Goal: Task Accomplishment & Management: Manage account settings

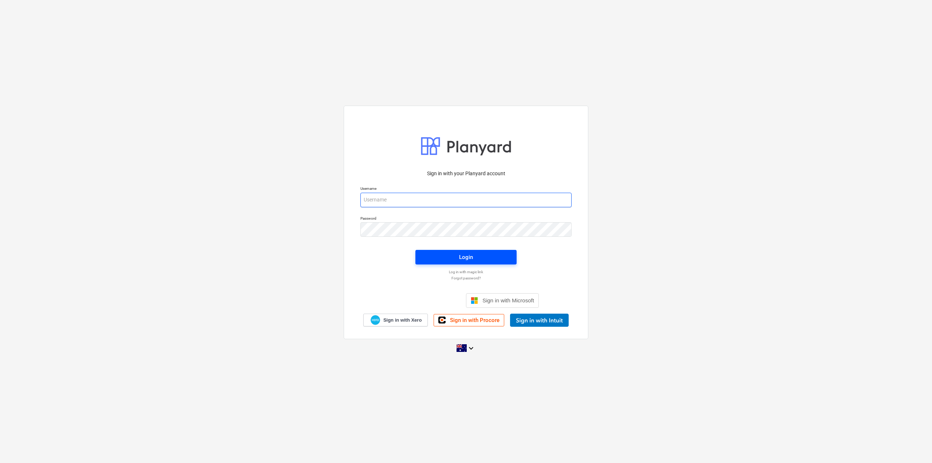
type input "[EMAIL_ADDRESS][DOMAIN_NAME]"
click at [471, 263] on button "Login" at bounding box center [465, 257] width 101 height 15
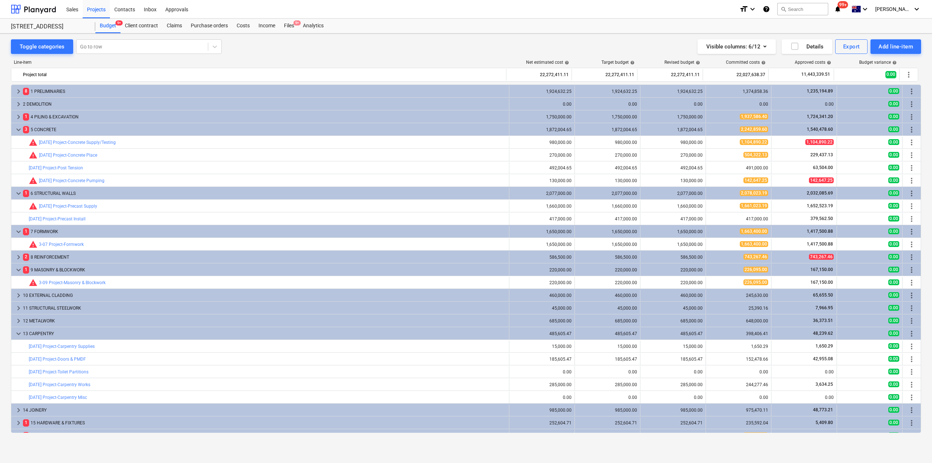
click at [292, 17] on div "Sales Projects Contacts Inbox Approvals" at bounding box center [398, 9] width 672 height 18
click at [292, 23] on div "Files 9+" at bounding box center [289, 26] width 19 height 15
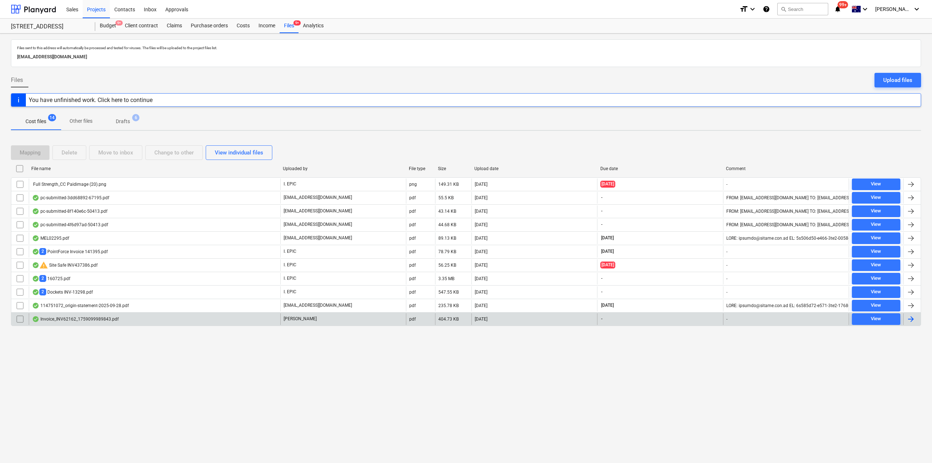
click at [96, 312] on div "Invoice_INV62162_1759099989843.pdf [PERSON_NAME] pdf 404.73 KB [DATE] - - View" at bounding box center [466, 319] width 910 height 14
click at [78, 318] on div "Invoice_INV62162_1759099989843.pdf" at bounding box center [75, 319] width 87 height 6
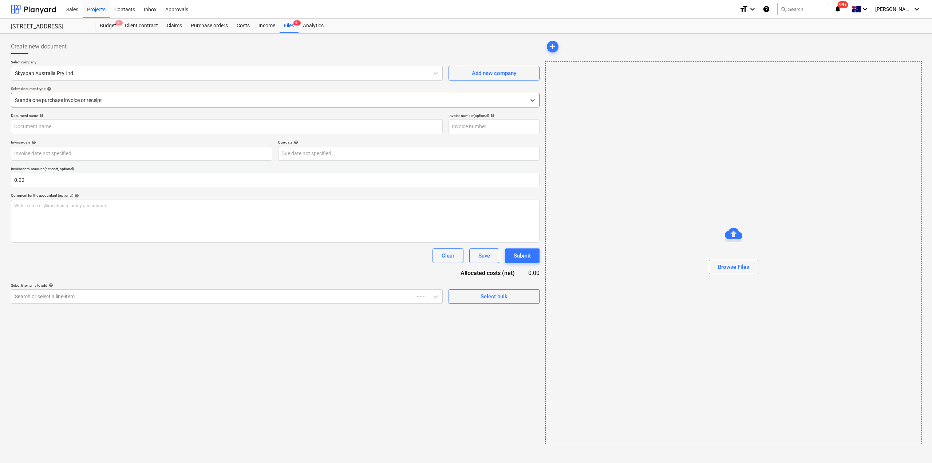
type input "Invoice_INV62162_1759099989843.pdf"
click at [290, 27] on div "Files 9+" at bounding box center [289, 26] width 19 height 15
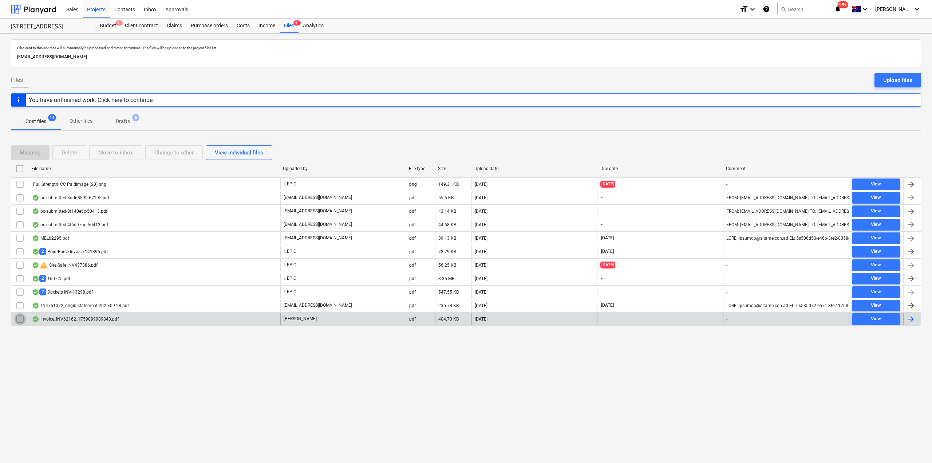
click at [19, 320] on input "checkbox" at bounding box center [20, 319] width 12 height 12
click at [69, 153] on div "Delete" at bounding box center [70, 152] width 16 height 9
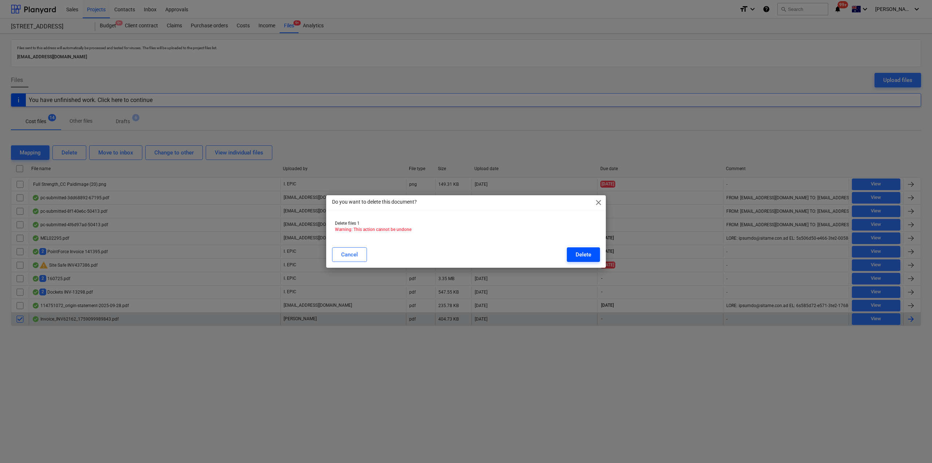
click at [576, 258] on div "Delete" at bounding box center [584, 254] width 16 height 9
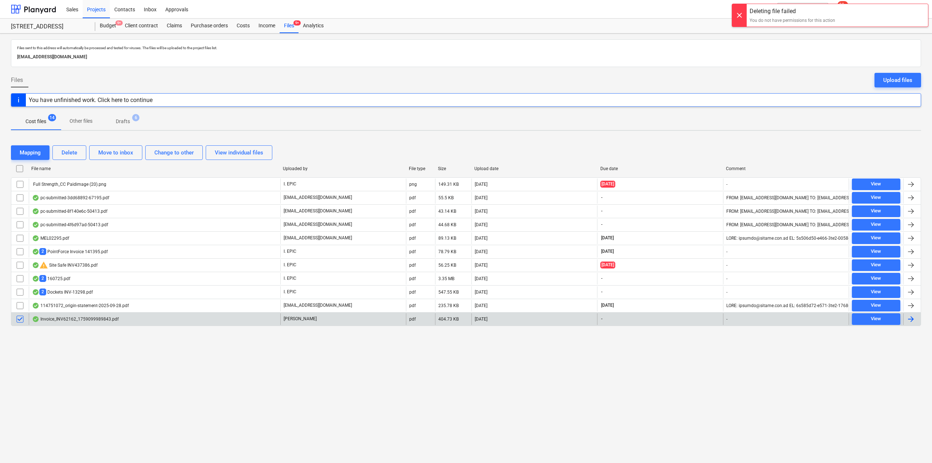
click at [513, 391] on div "Files sent to this address will automatically be processed and tested for virus…" at bounding box center [466, 247] width 932 height 429
click at [89, 321] on div "Invoice_INV62162_1759099989843.pdf" at bounding box center [75, 319] width 87 height 6
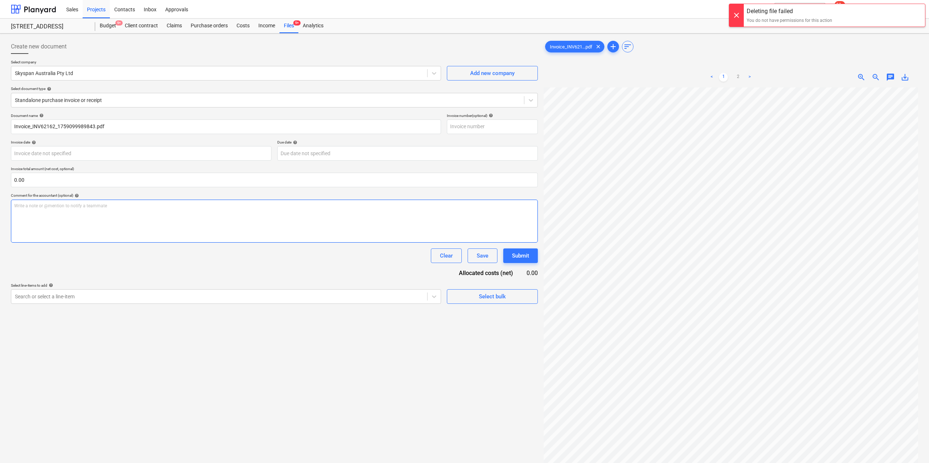
click at [209, 220] on div "Write a note or @mention to notify a teammate [PERSON_NAME]" at bounding box center [274, 221] width 527 height 43
drag, startPoint x: 82, startPoint y: 221, endPoint x: 78, endPoint y: 219, distance: 4.6
click at [78, 220] on div "﻿ @ [PERSON_NAME] ﻿ ﻿" at bounding box center [274, 221] width 527 height 43
click at [533, 252] on button "Submit" at bounding box center [521, 255] width 35 height 15
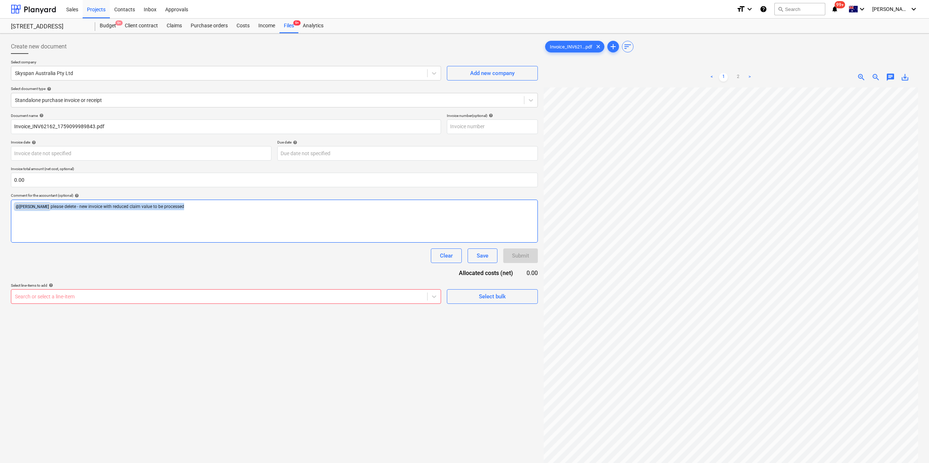
drag, startPoint x: 185, startPoint y: 208, endPoint x: 0, endPoint y: 210, distance: 185.3
click at [0, 210] on div "Create new document Select company Skyspan Australia Pty Ltd Add new company Se…" at bounding box center [464, 284] width 929 height 502
copy p "﻿ @ [PERSON_NAME] ﻿ please delete - new invoice with reduced claim value to be …"
drag, startPoint x: 895, startPoint y: 71, endPoint x: 892, endPoint y: 75, distance: 5.5
click at [895, 71] on div "< 1 2 > zoom_in zoom_out chat 0 save_alt" at bounding box center [731, 77] width 375 height 20
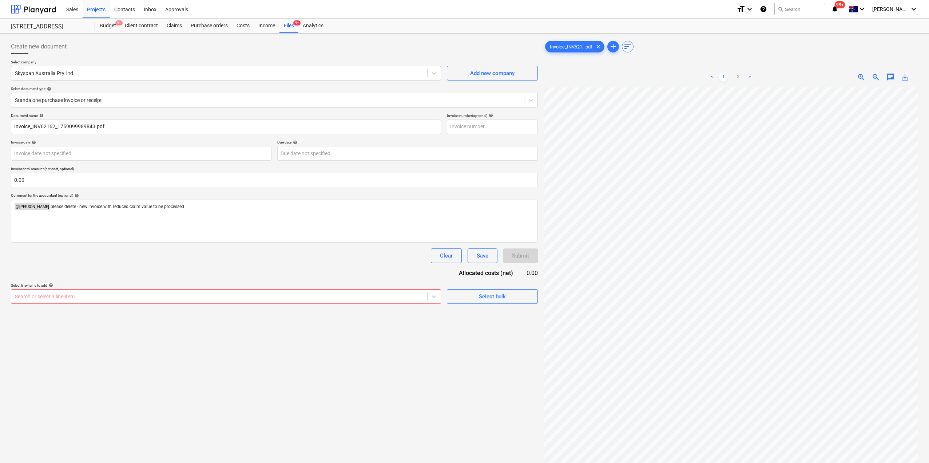
click at [891, 78] on span "chat" at bounding box center [891, 77] width 9 height 9
click at [792, 139] on p "Write a note or @mention to notify a teammate [PERSON_NAME]" at bounding box center [839, 138] width 139 height 6
click at [784, 186] on div "Save" at bounding box center [782, 185] width 12 height 9
click at [792, 249] on p "Edit" at bounding box center [791, 250] width 8 height 6
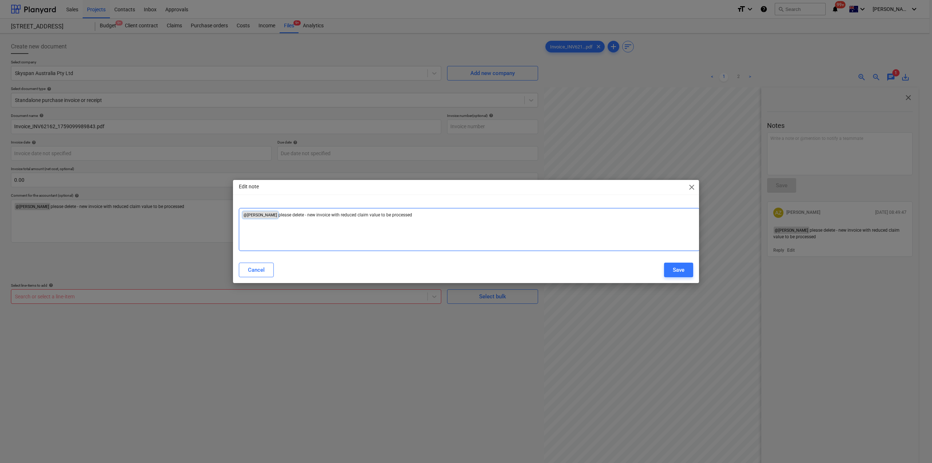
click at [267, 212] on span "@ [PERSON_NAME] ﻿" at bounding box center [260, 214] width 36 height 7
click at [268, 215] on span "@ [PERSON_NAME] ﻿" at bounding box center [260, 214] width 36 height 7
click at [279, 215] on span "please delete - new invoice with reduced claim value to be processed" at bounding box center [346, 214] width 134 height 5
click at [249, 274] on div "Cancel" at bounding box center [256, 269] width 17 height 9
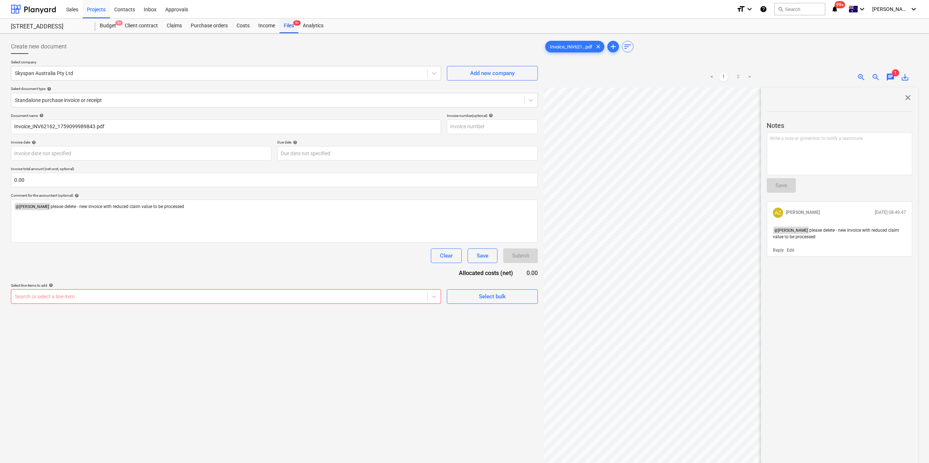
click at [288, 23] on div "Files 9+" at bounding box center [289, 26] width 19 height 15
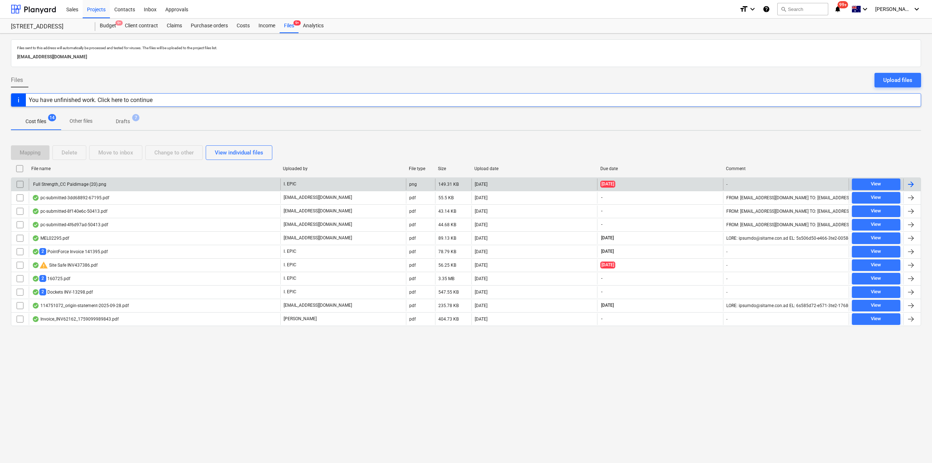
click at [72, 187] on div "Full Strength_CC Paidimage (20).png" at bounding box center [155, 184] width 252 height 12
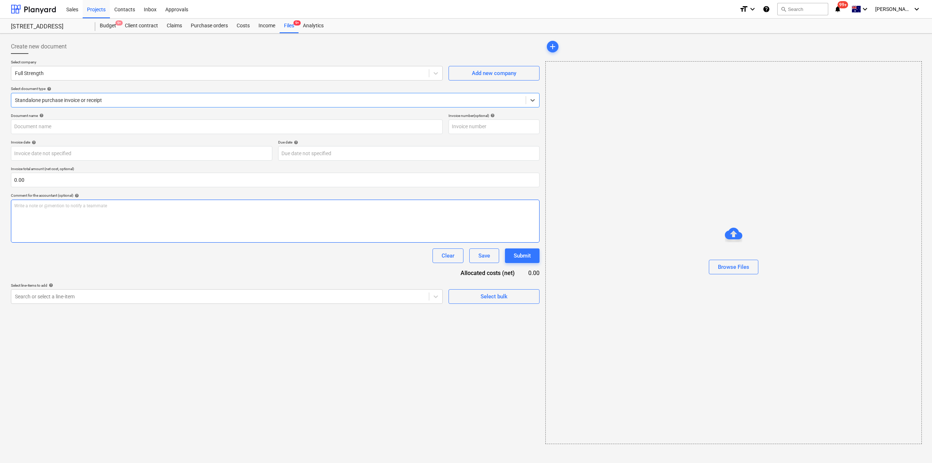
type input "Full Strength_CC Paid $17.15"
type input "[DATE]"
click at [163, 97] on div at bounding box center [268, 99] width 506 height 7
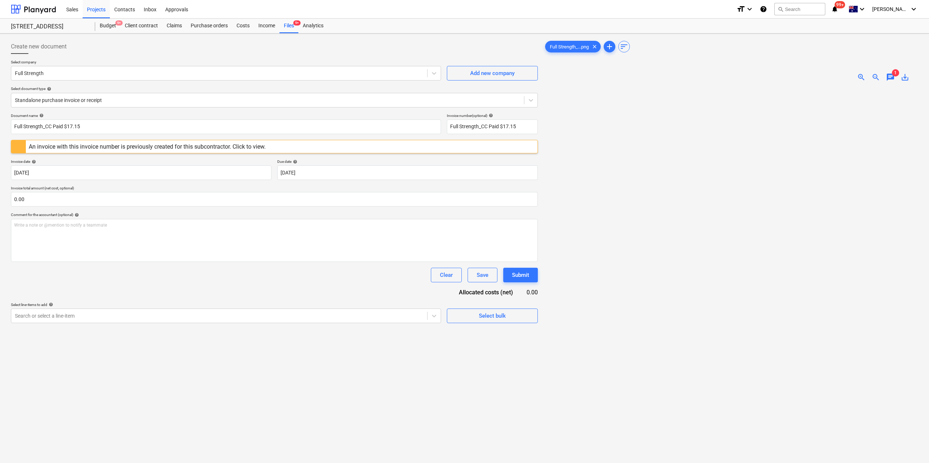
click at [158, 289] on div "Document name help Full Strength_CC Paid $17.15 Invoice number (optional) help …" at bounding box center [274, 218] width 527 height 210
drag, startPoint x: 287, startPoint y: 31, endPoint x: 221, endPoint y: 5, distance: 71.5
click at [287, 31] on div "Files 9+" at bounding box center [289, 26] width 19 height 15
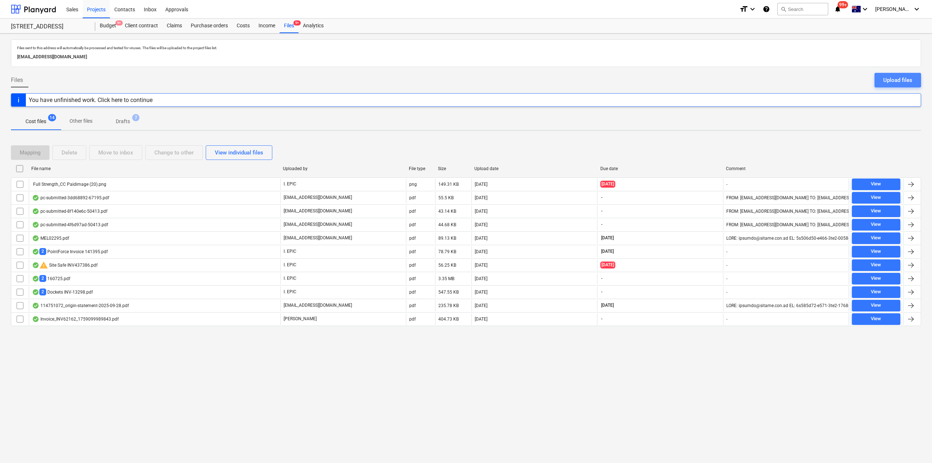
click at [901, 78] on div "Upload files" at bounding box center [897, 79] width 29 height 9
